Goal: Navigation & Orientation: Find specific page/section

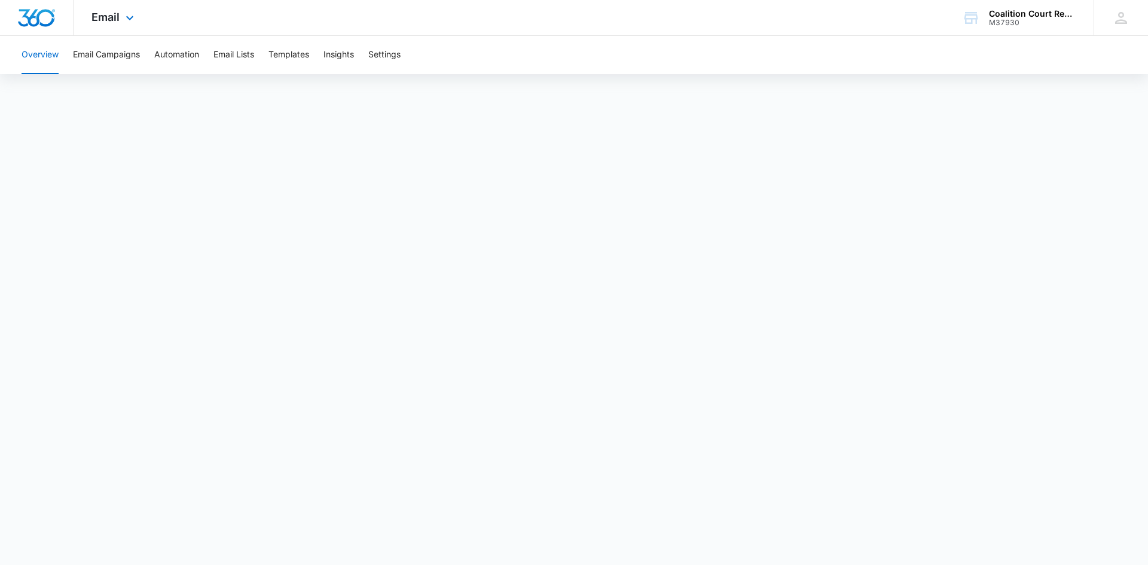
click at [121, 17] on div "Email Apps Reputation Websites Forms CRM Email Social Shop Payments POS Content…" at bounding box center [114, 17] width 81 height 35
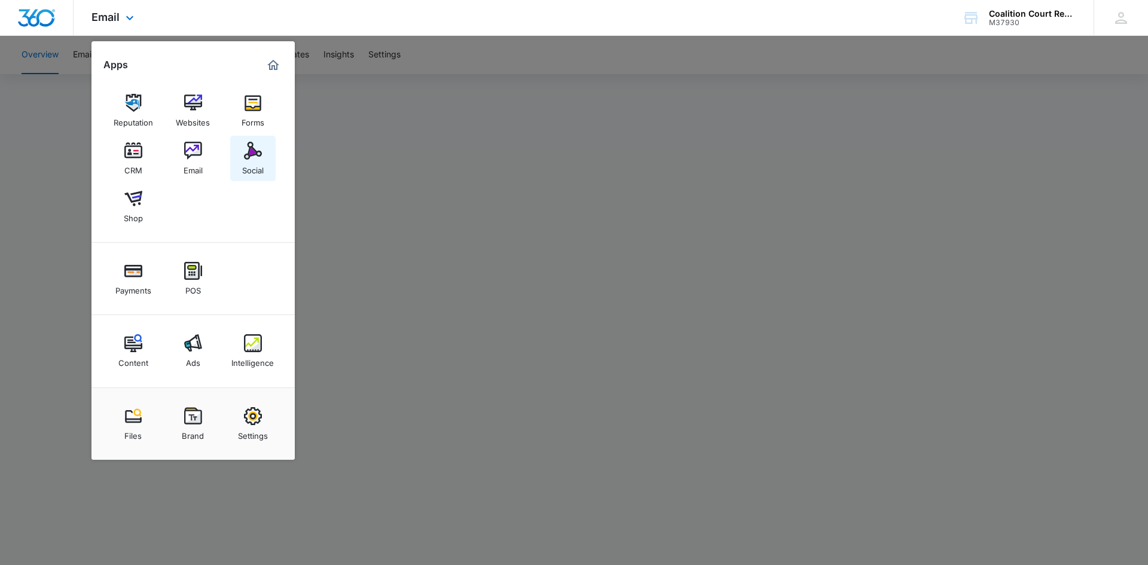
click at [243, 157] on link "Social" at bounding box center [252, 158] width 45 height 45
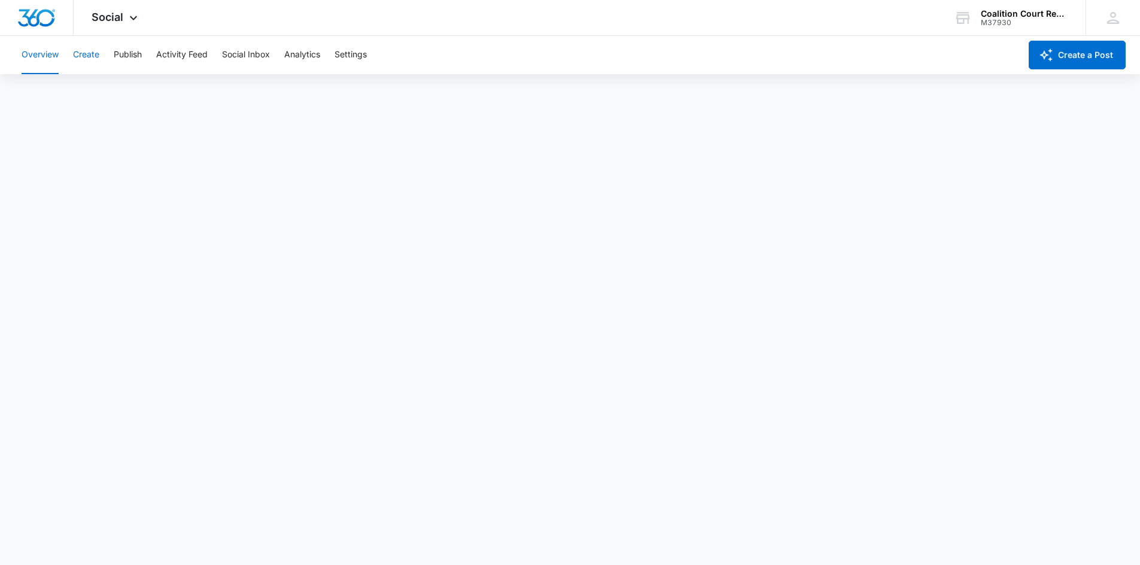
click at [77, 59] on button "Create" at bounding box center [86, 55] width 26 height 38
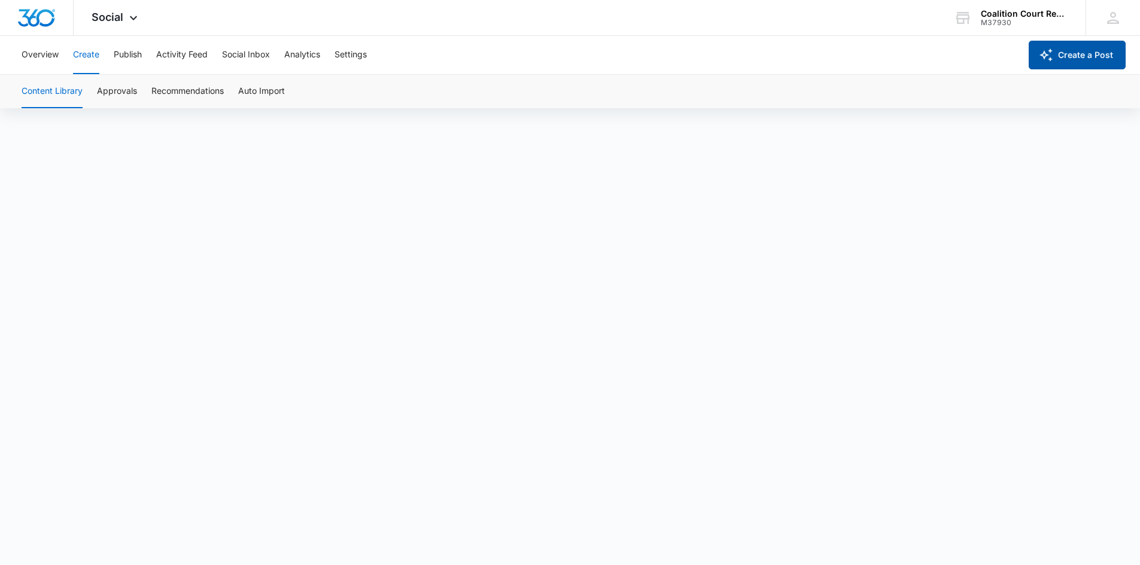
click at [1086, 56] on button "Create a Post" at bounding box center [1076, 55] width 97 height 29
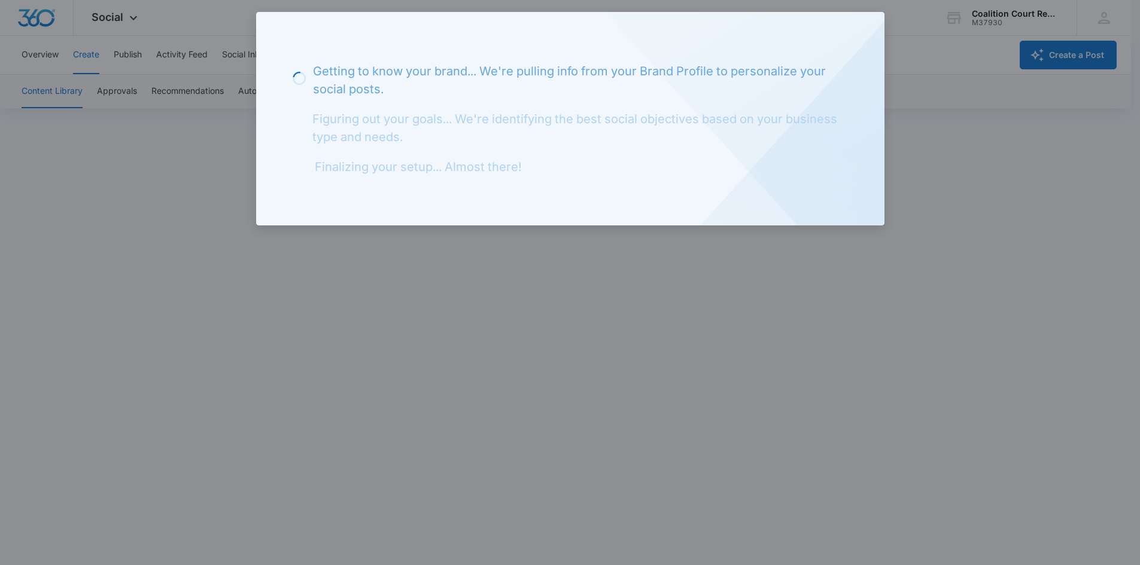
click at [1047, 31] on div at bounding box center [570, 282] width 1140 height 565
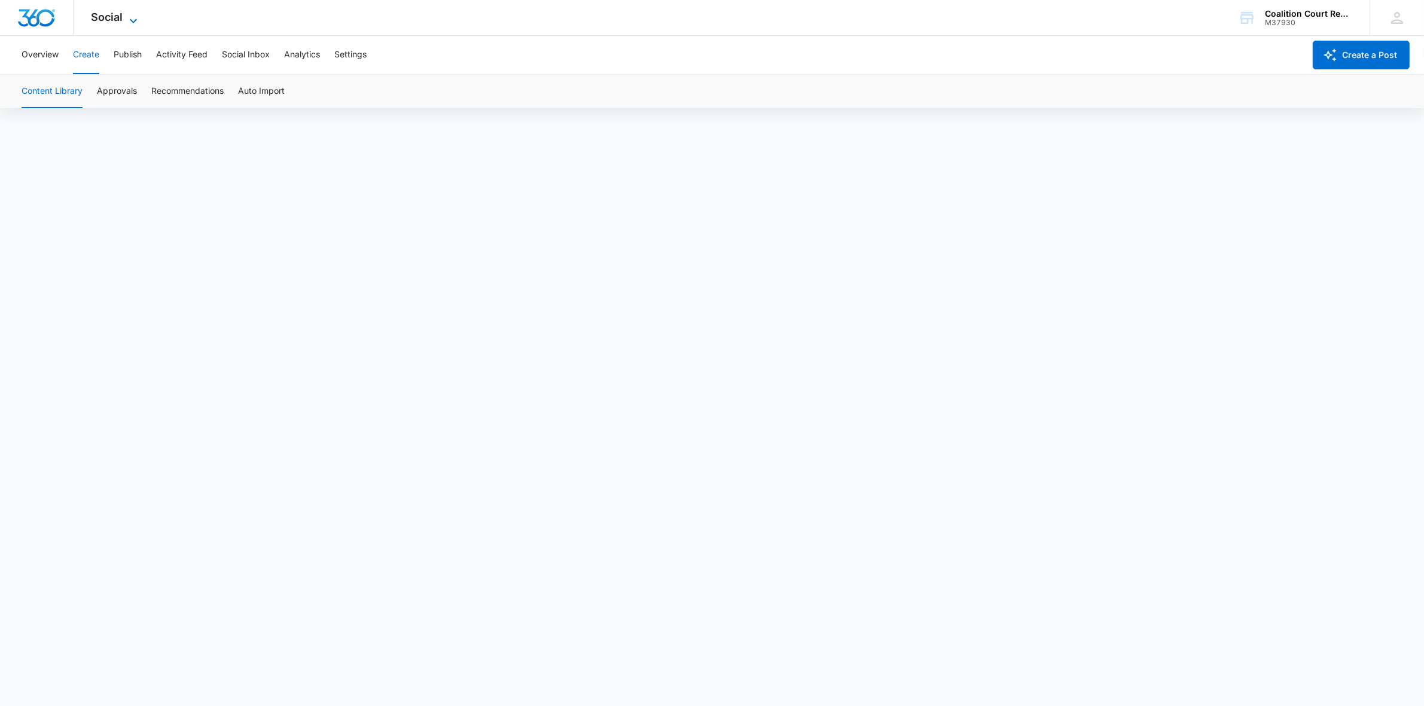
click at [118, 17] on span "Social" at bounding box center [108, 17] width 32 height 13
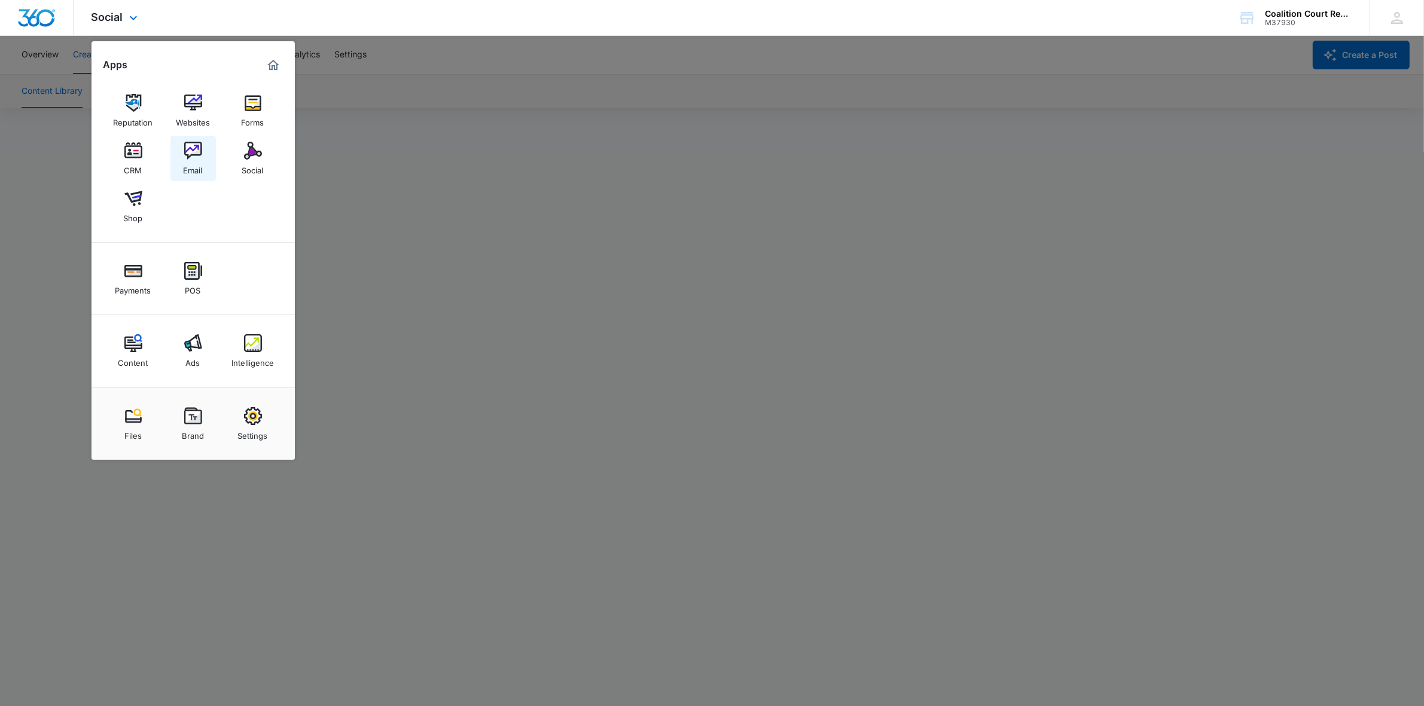
click at [193, 154] on img at bounding box center [193, 151] width 18 height 18
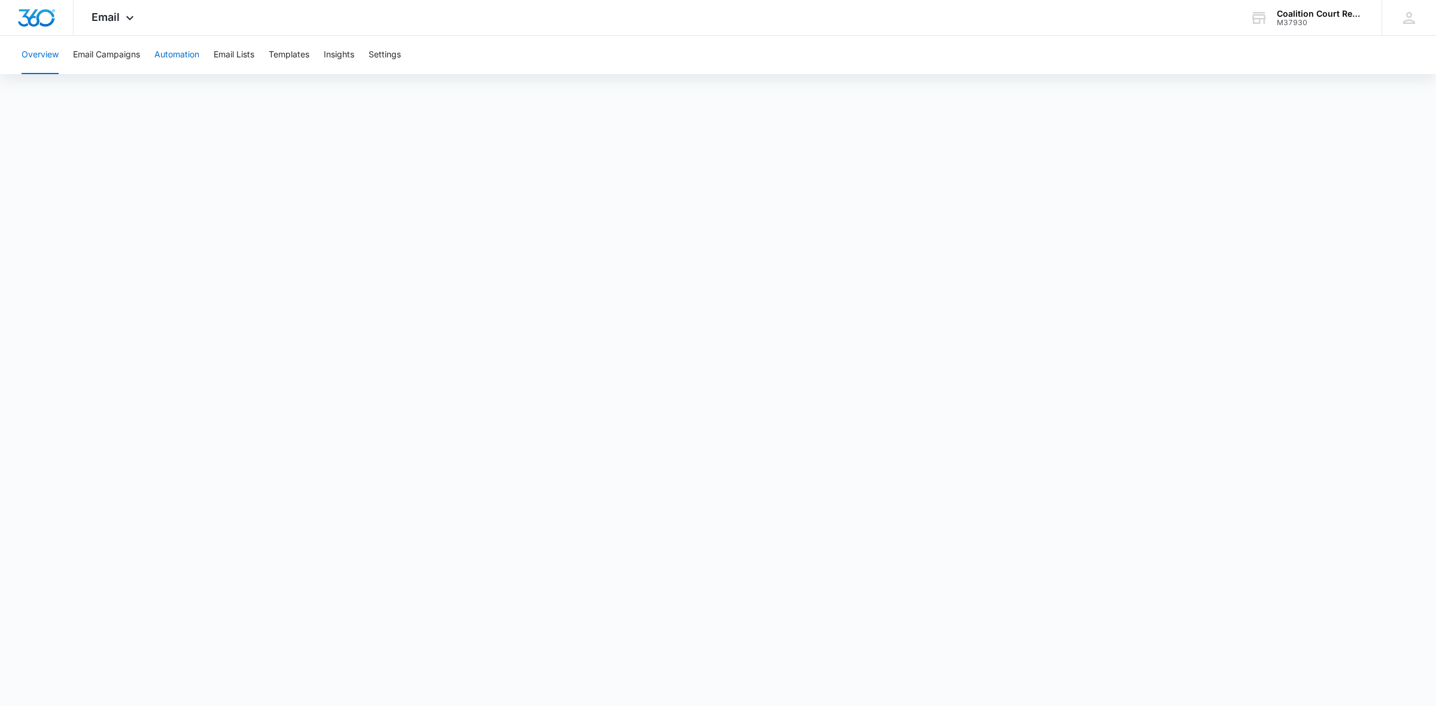
click at [169, 54] on button "Automation" at bounding box center [176, 55] width 45 height 38
click at [52, 55] on button "Overview" at bounding box center [40, 55] width 37 height 38
click at [226, 55] on button "Email Lists" at bounding box center [234, 55] width 41 height 38
click at [166, 48] on button "Automation" at bounding box center [176, 55] width 45 height 38
click at [252, 71] on button "Email Lists" at bounding box center [234, 55] width 41 height 38
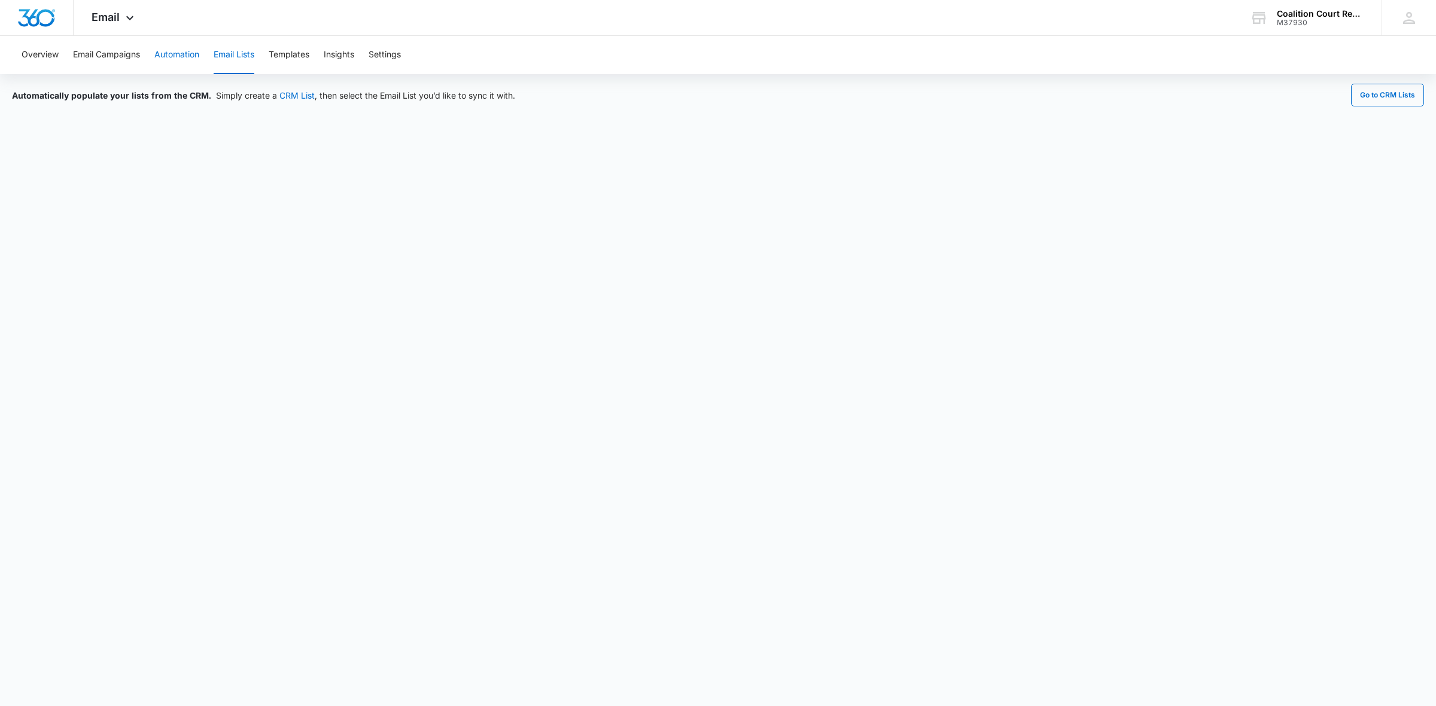
click at [180, 52] on button "Automation" at bounding box center [176, 55] width 45 height 38
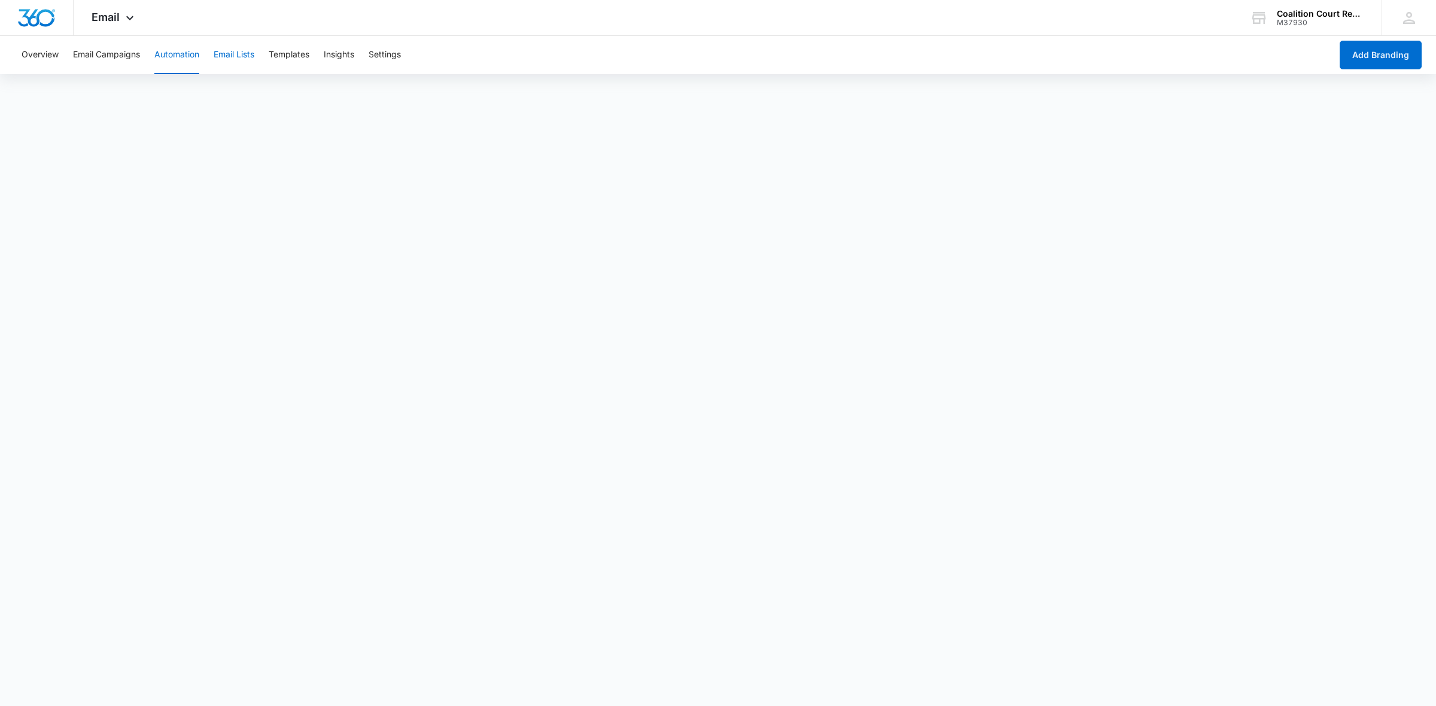
click at [226, 54] on button "Email Lists" at bounding box center [234, 55] width 41 height 38
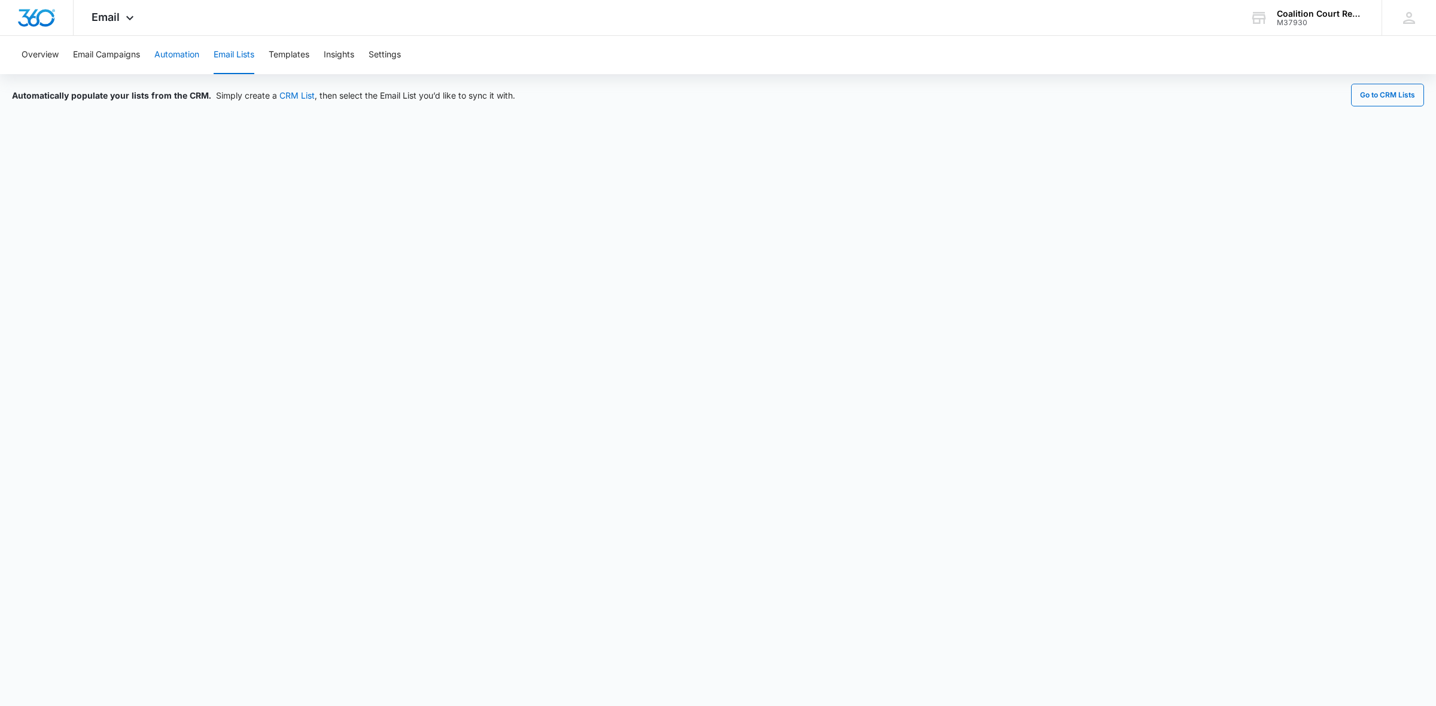
click at [173, 53] on button "Automation" at bounding box center [176, 55] width 45 height 38
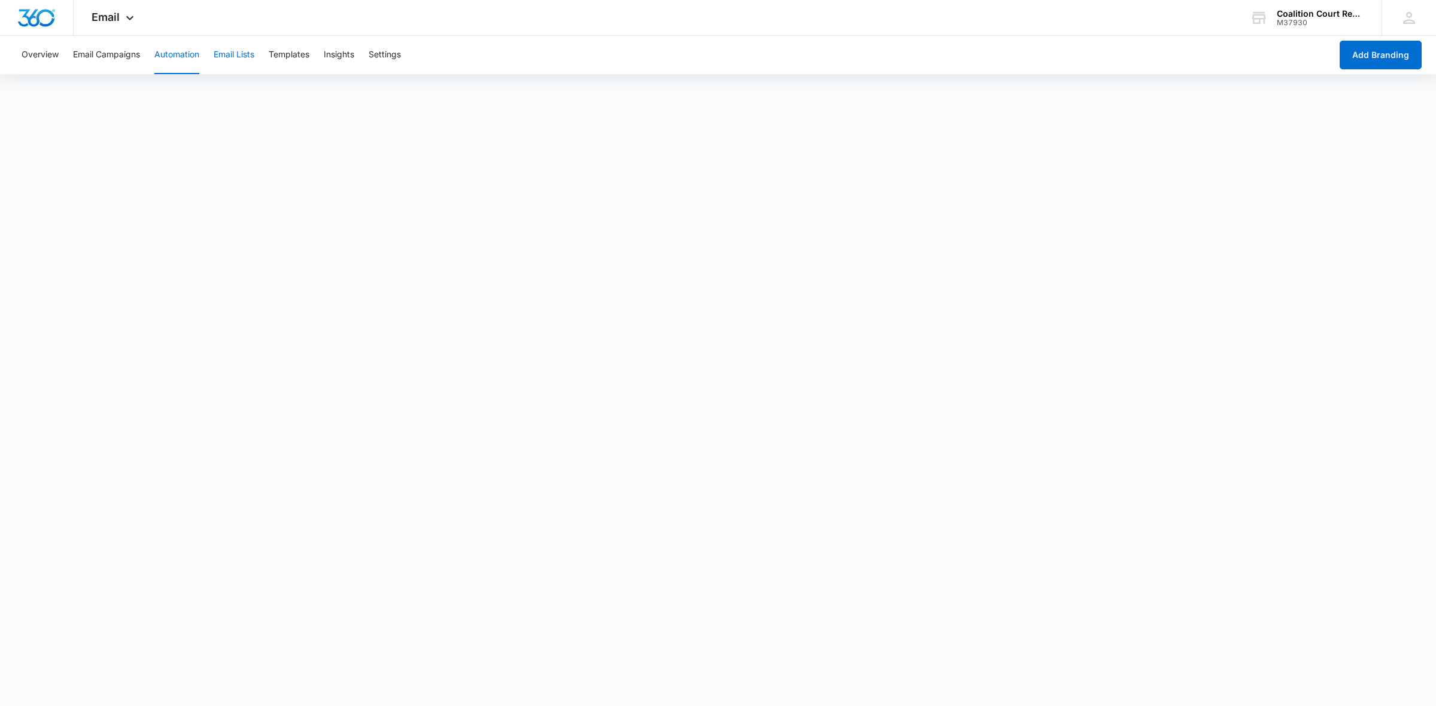
click at [220, 51] on button "Email Lists" at bounding box center [234, 55] width 41 height 38
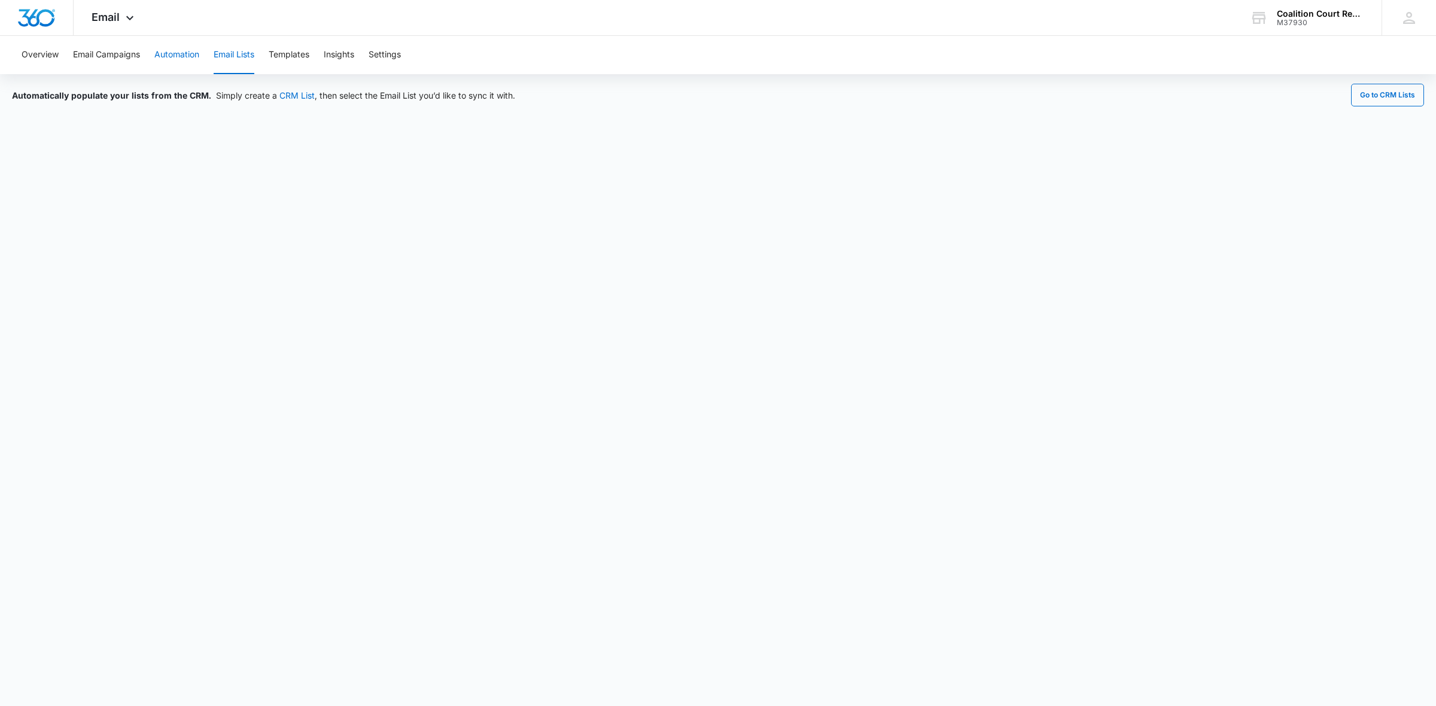
click at [170, 51] on button "Automation" at bounding box center [176, 55] width 45 height 38
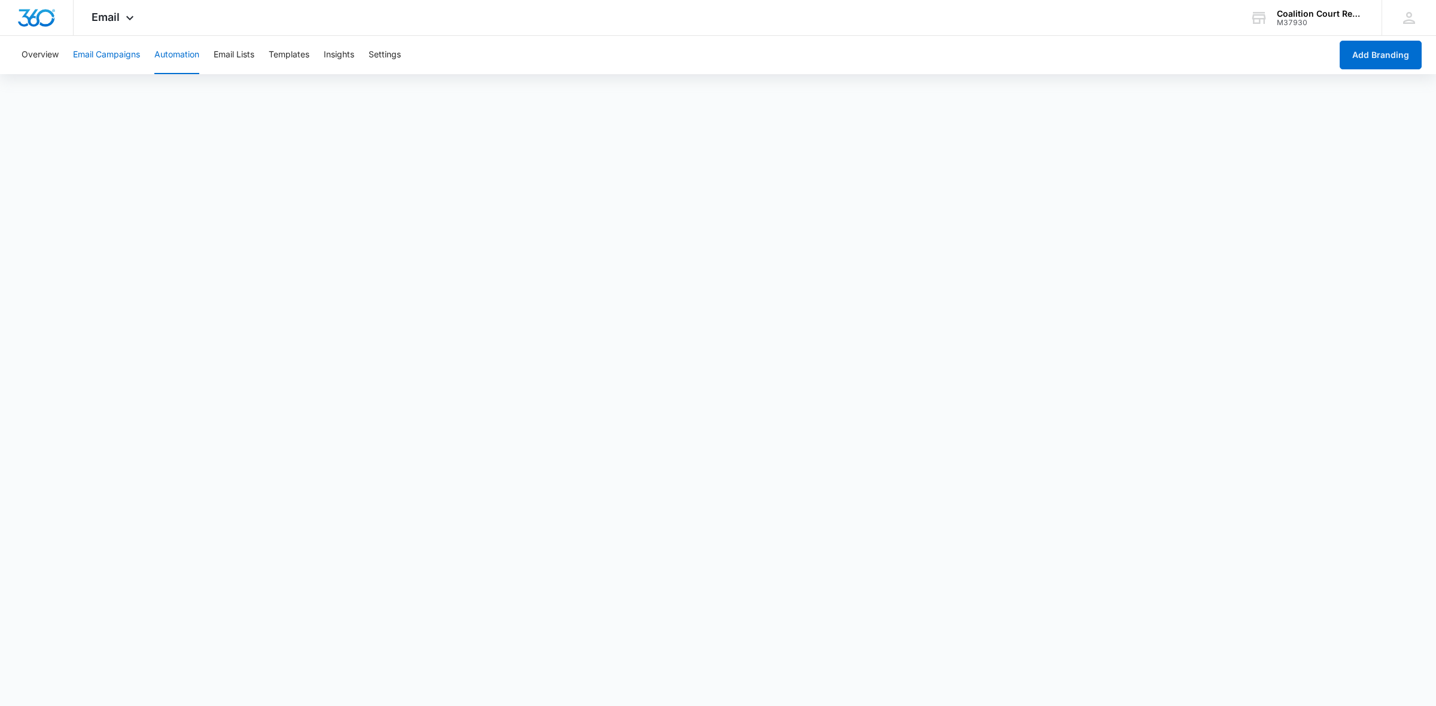
click at [99, 54] on button "Email Campaigns" at bounding box center [106, 55] width 67 height 38
click at [184, 57] on button "Automation" at bounding box center [176, 55] width 45 height 38
click at [97, 50] on button "Email Campaigns" at bounding box center [106, 55] width 67 height 38
click at [234, 52] on button "Email Lists" at bounding box center [234, 55] width 41 height 38
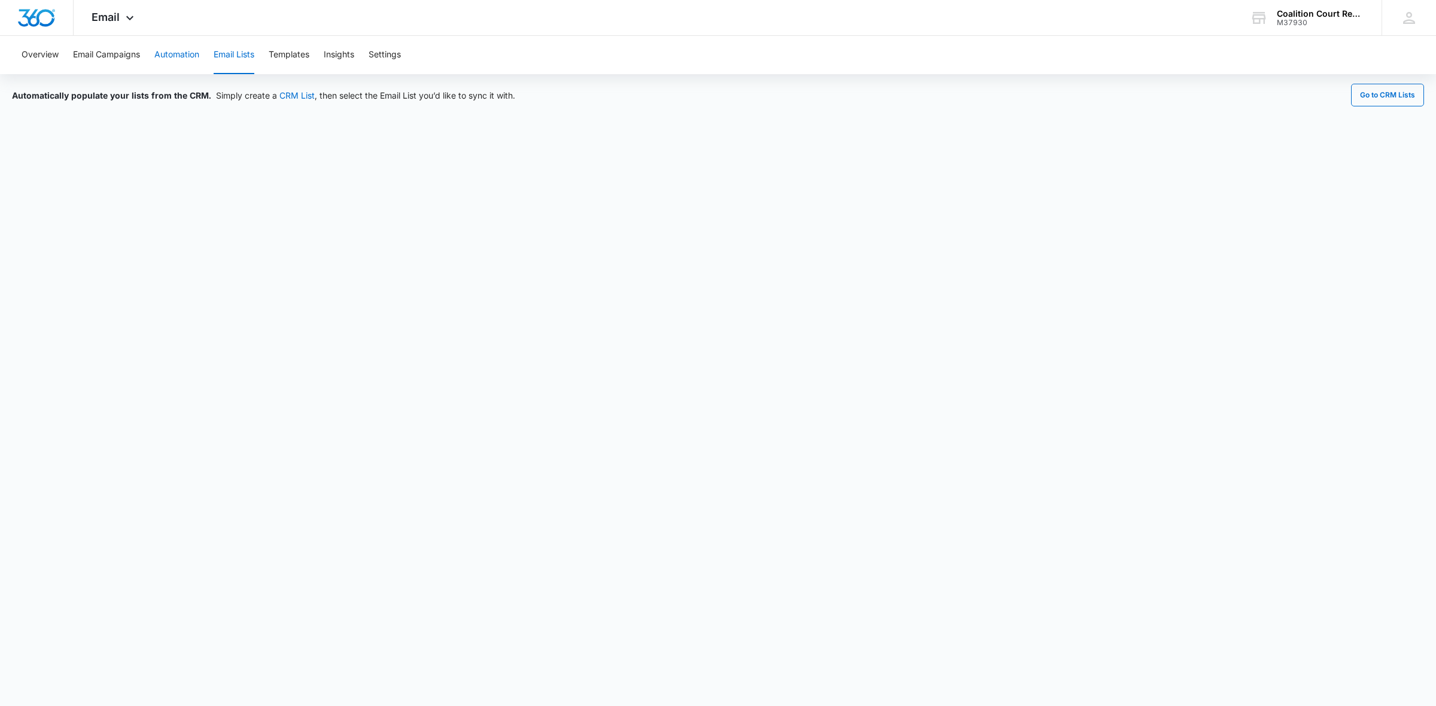
click at [196, 57] on button "Automation" at bounding box center [176, 55] width 45 height 38
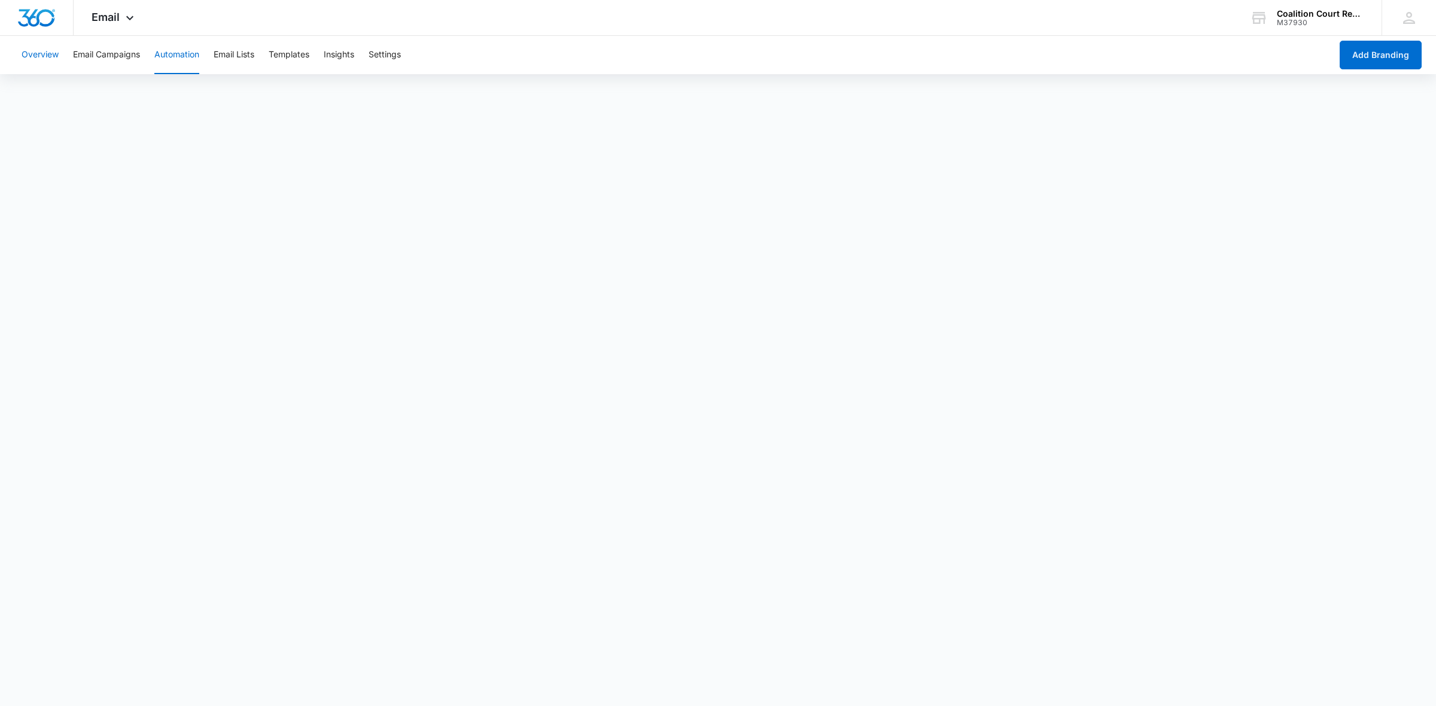
click at [57, 55] on button "Overview" at bounding box center [40, 55] width 37 height 38
click at [239, 55] on button "Email Lists" at bounding box center [234, 55] width 41 height 38
